Goal: Task Accomplishment & Management: Manage account settings

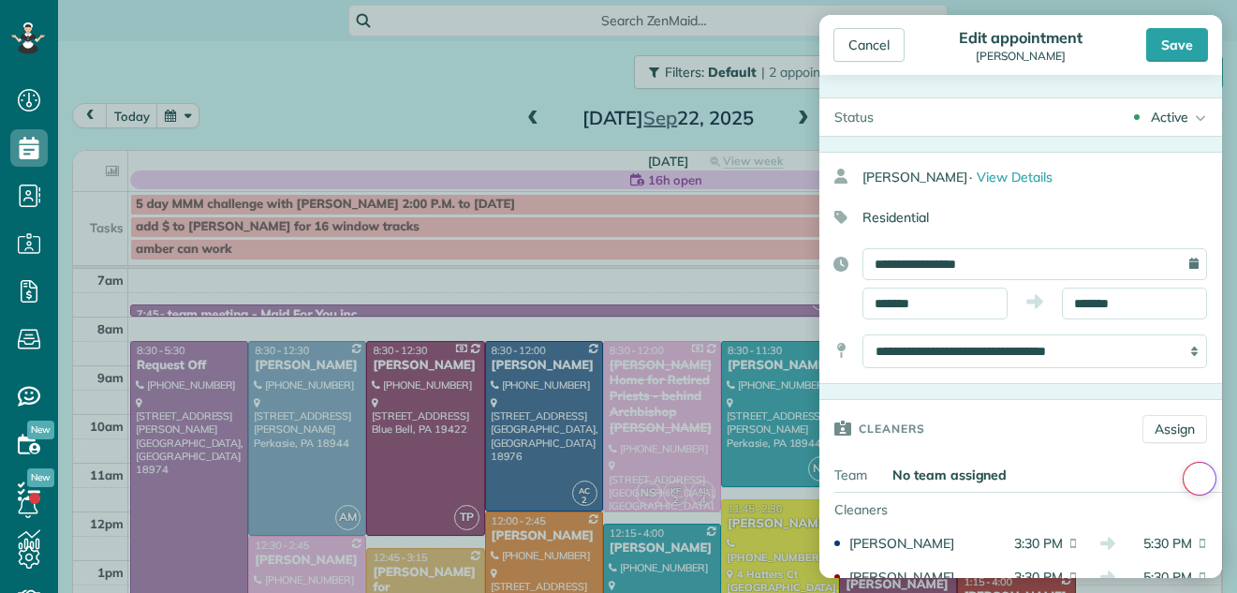
click at [509, 85] on body "Dashboard Scheduling Calendar View List View Dispatch View - Weekly scheduling …" at bounding box center [618, 296] width 1237 height 593
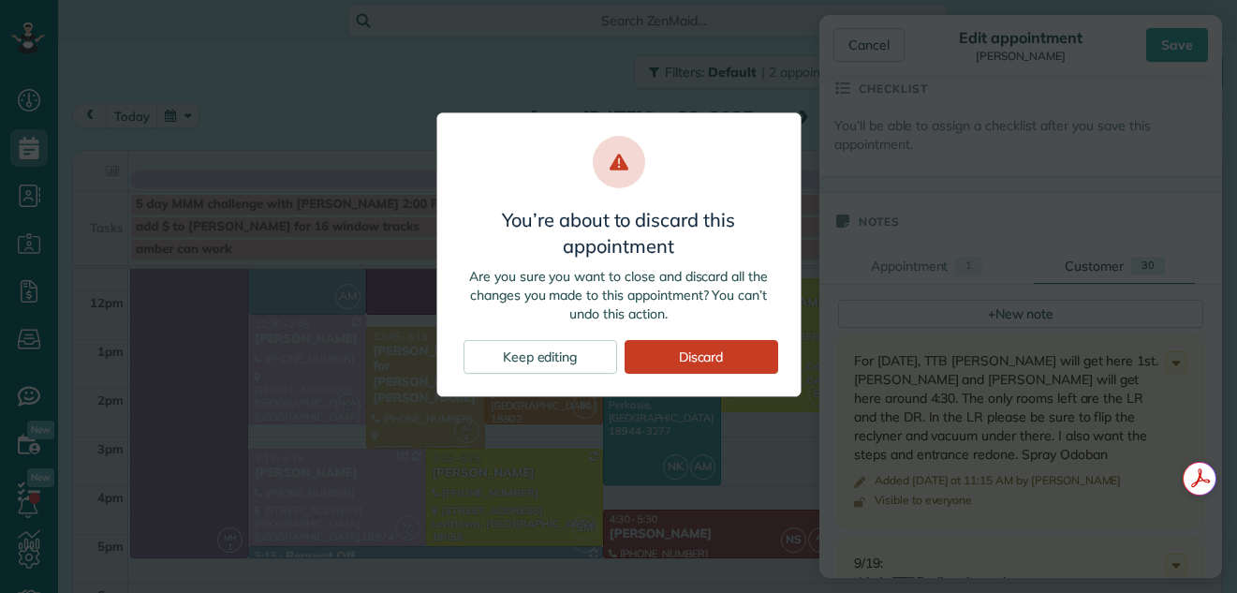
scroll to position [262, 0]
click at [559, 351] on div "Keep editing" at bounding box center [541, 357] width 154 height 34
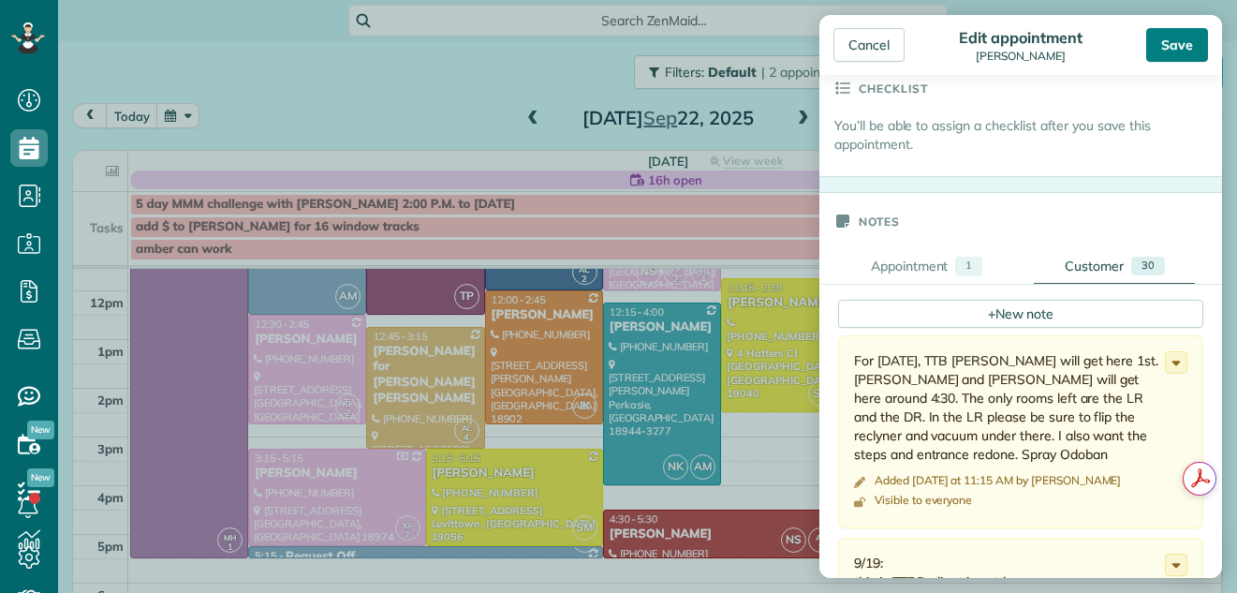
click at [1177, 37] on div "Save" at bounding box center [1177, 45] width 62 height 34
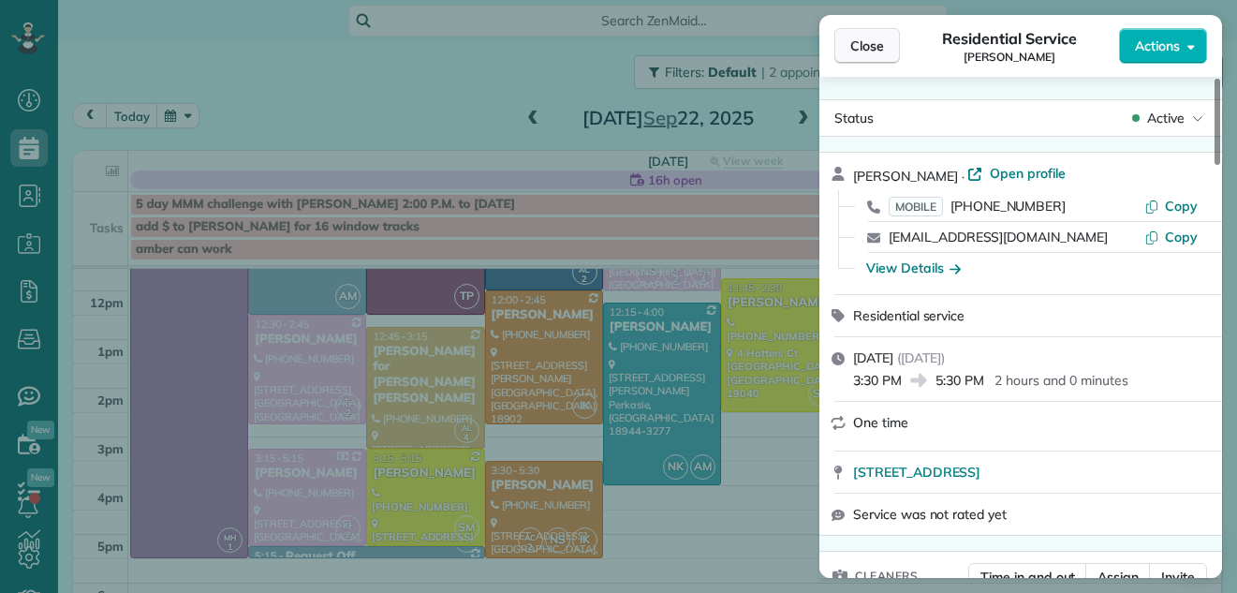
click at [872, 39] on span "Close" at bounding box center [867, 46] width 34 height 19
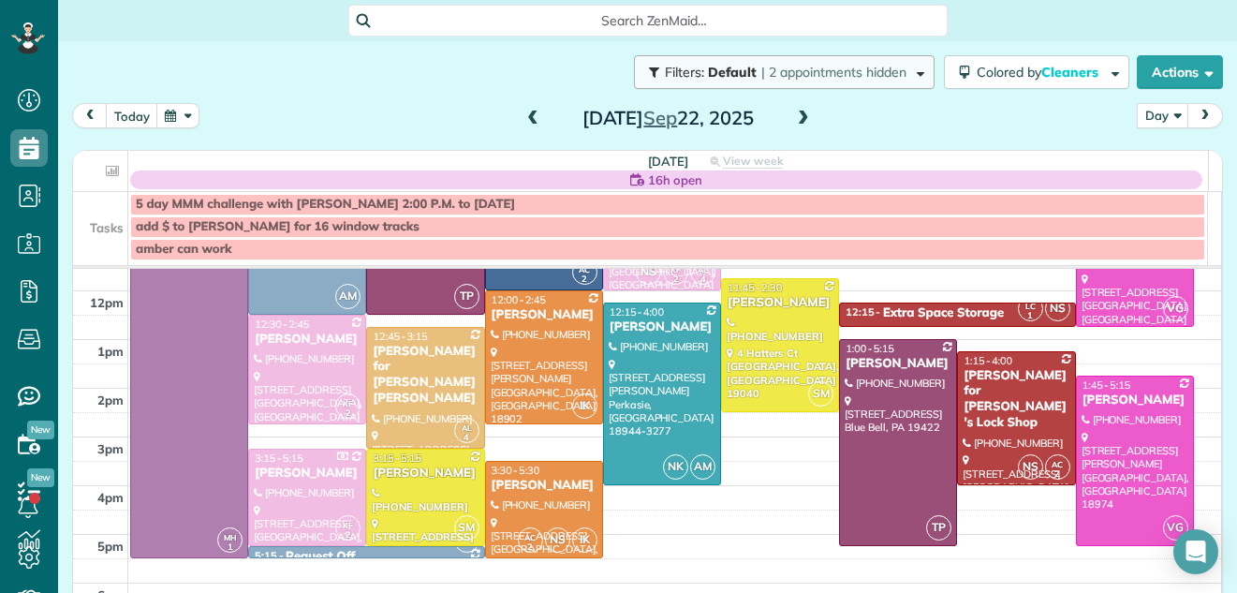
click at [861, 65] on span "| 2 appointments hidden" at bounding box center [833, 72] width 145 height 17
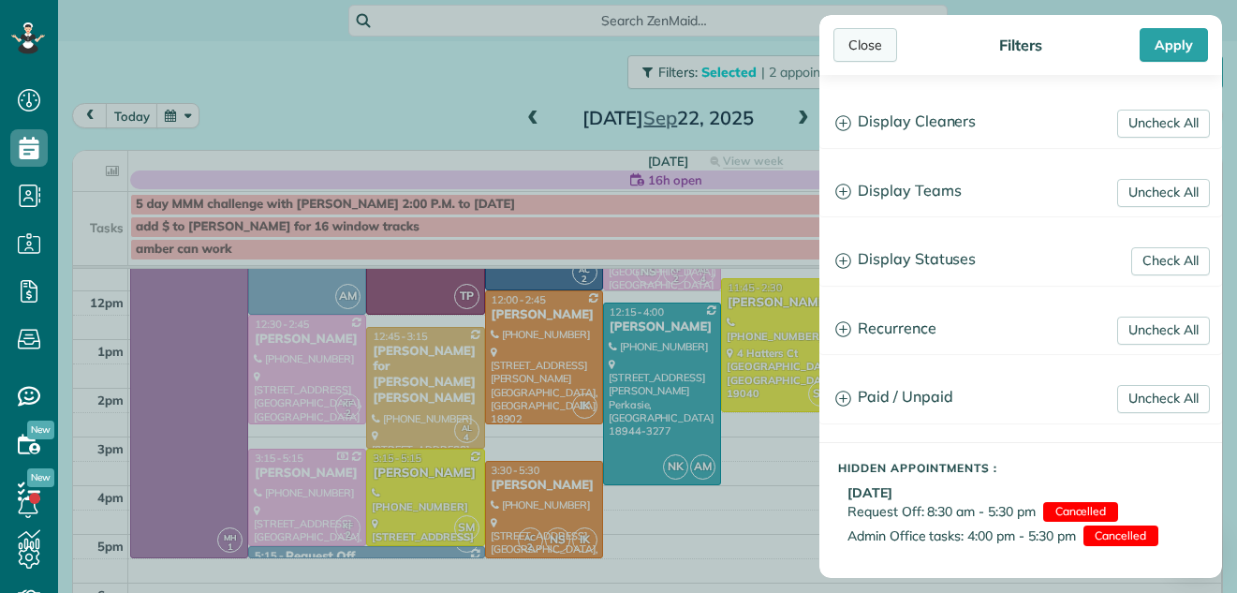
click at [875, 40] on div "Close" at bounding box center [865, 45] width 64 height 34
